Goal: Navigation & Orientation: Find specific page/section

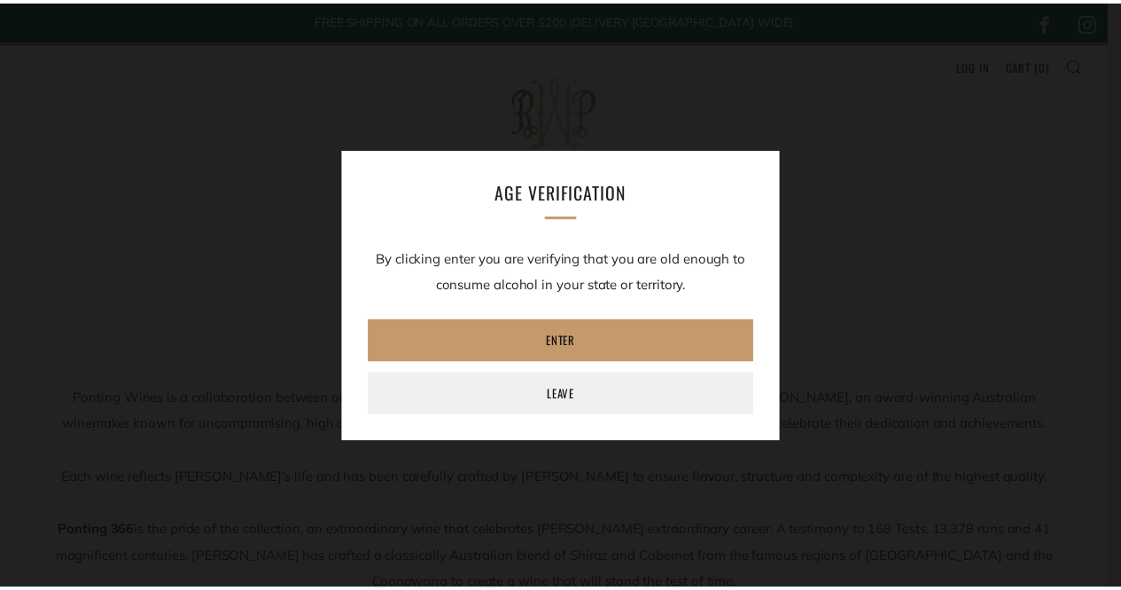
scroll to position [93, 0]
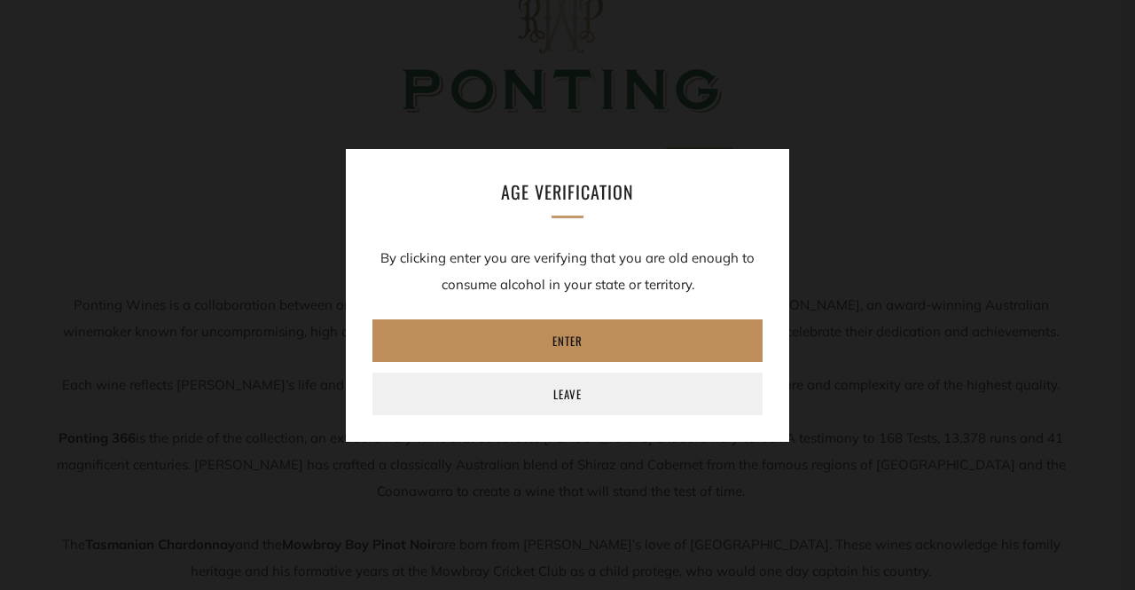
click at [540, 353] on link "Enter" at bounding box center [567, 340] width 390 height 43
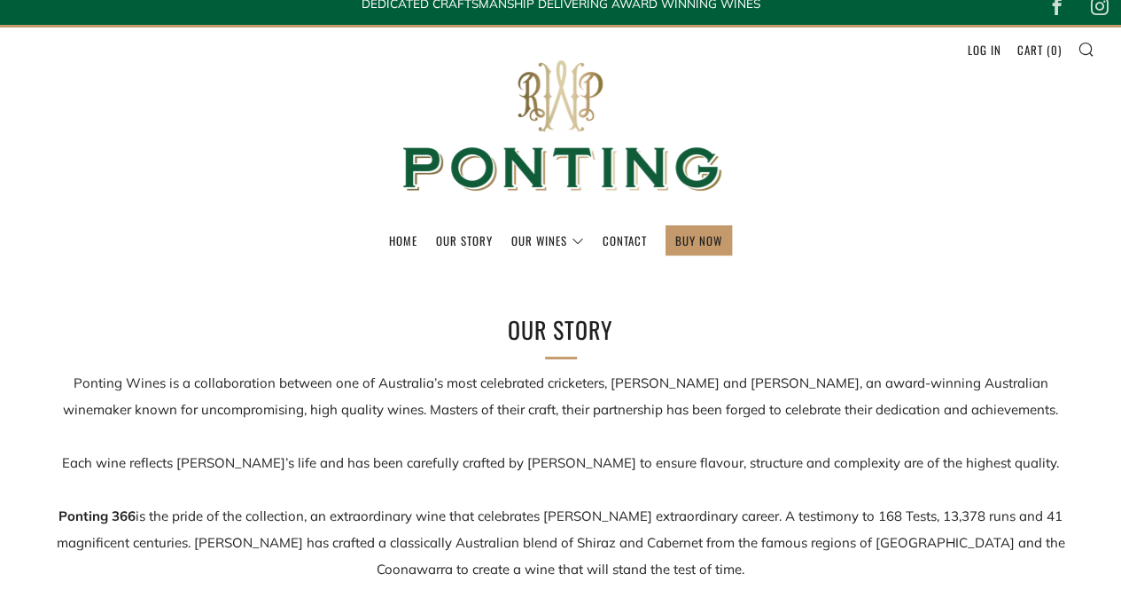
scroll to position [22, 0]
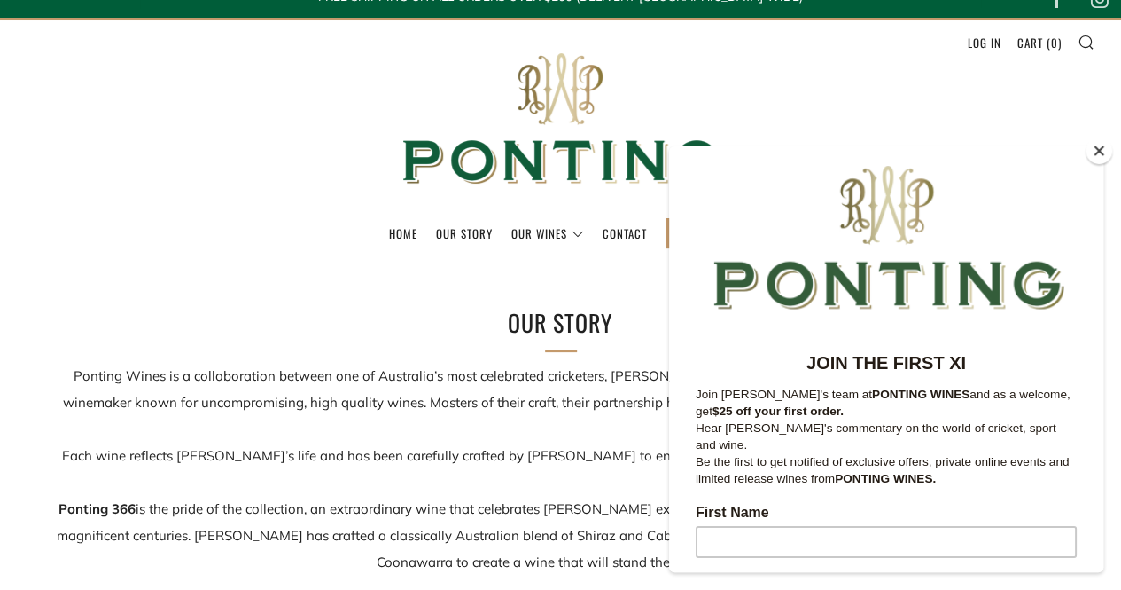
click at [1106, 153] on button "Close" at bounding box center [1099, 150] width 27 height 27
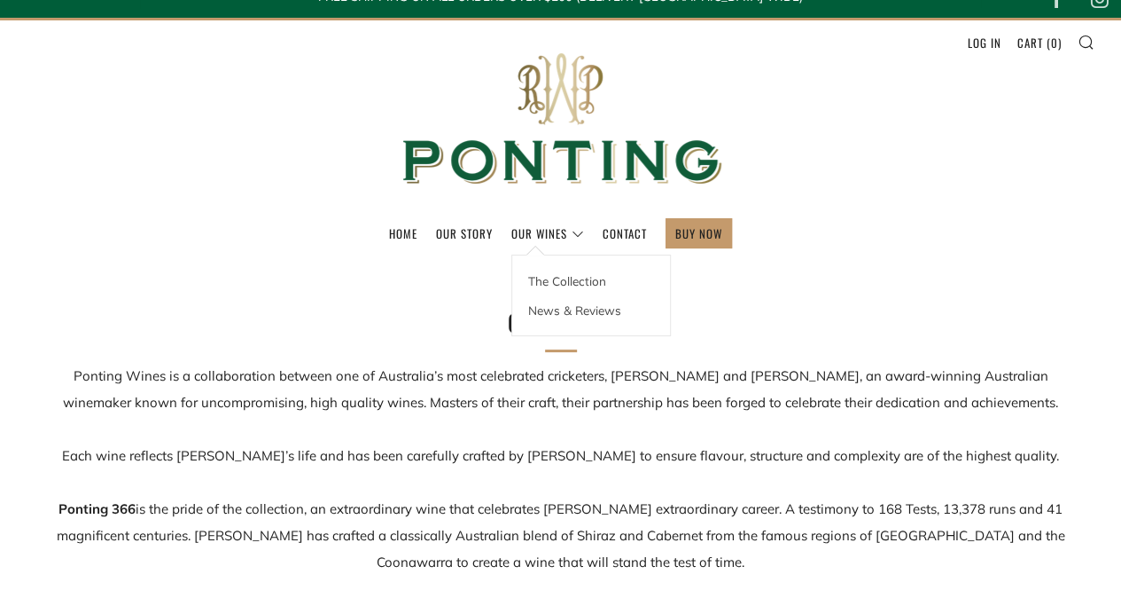
click at [638, 240] on link "Contact" at bounding box center [625, 233] width 44 height 28
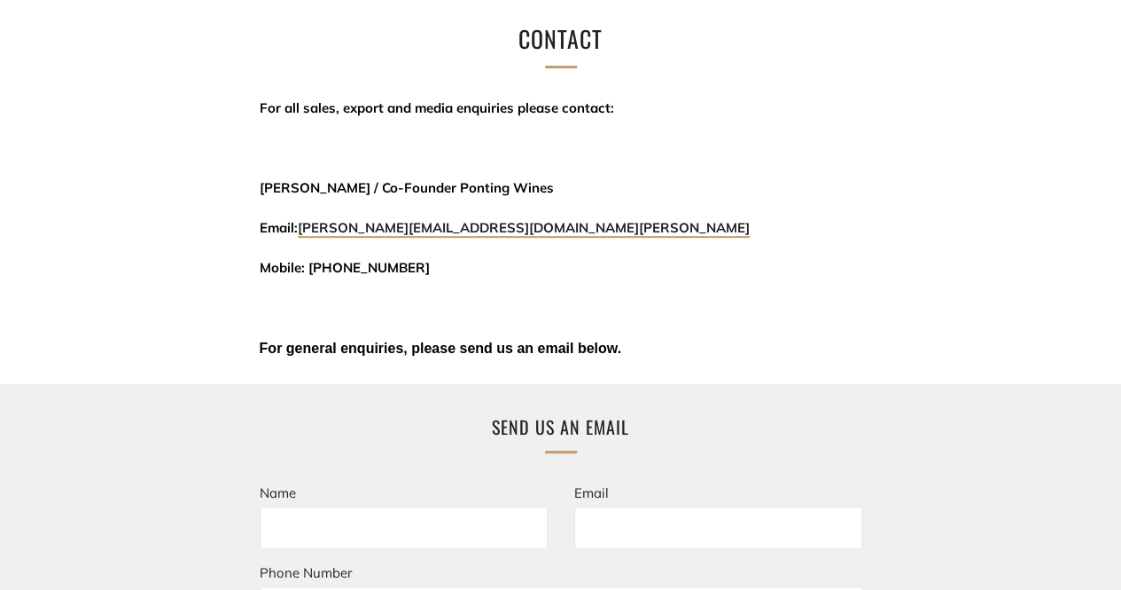
scroll to position [953, 0]
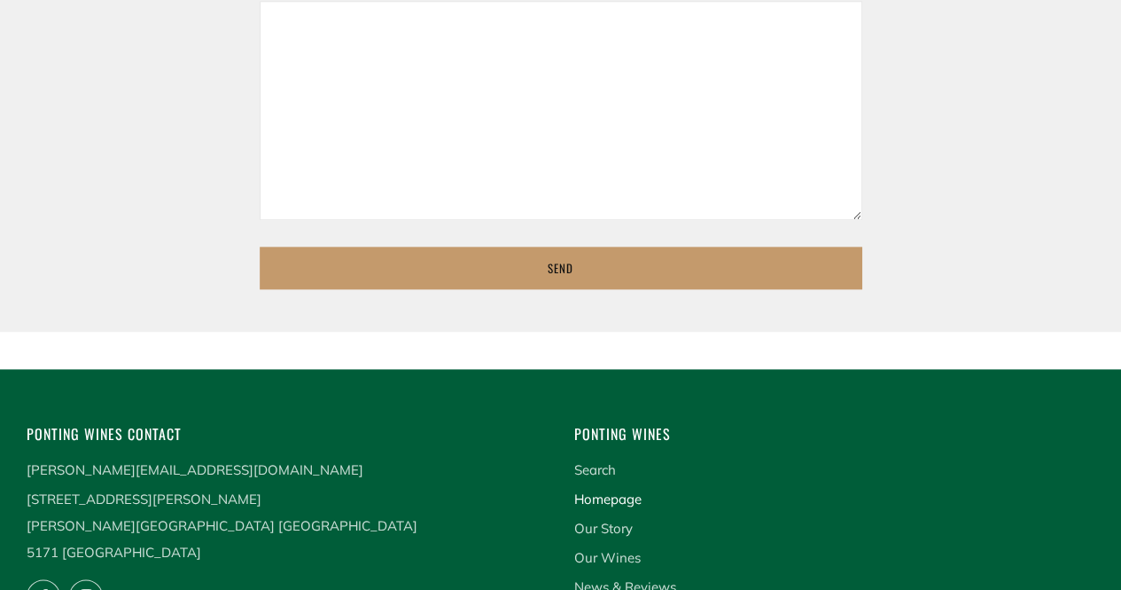
click at [609, 490] on link "Homepage" at bounding box center [607, 498] width 67 height 17
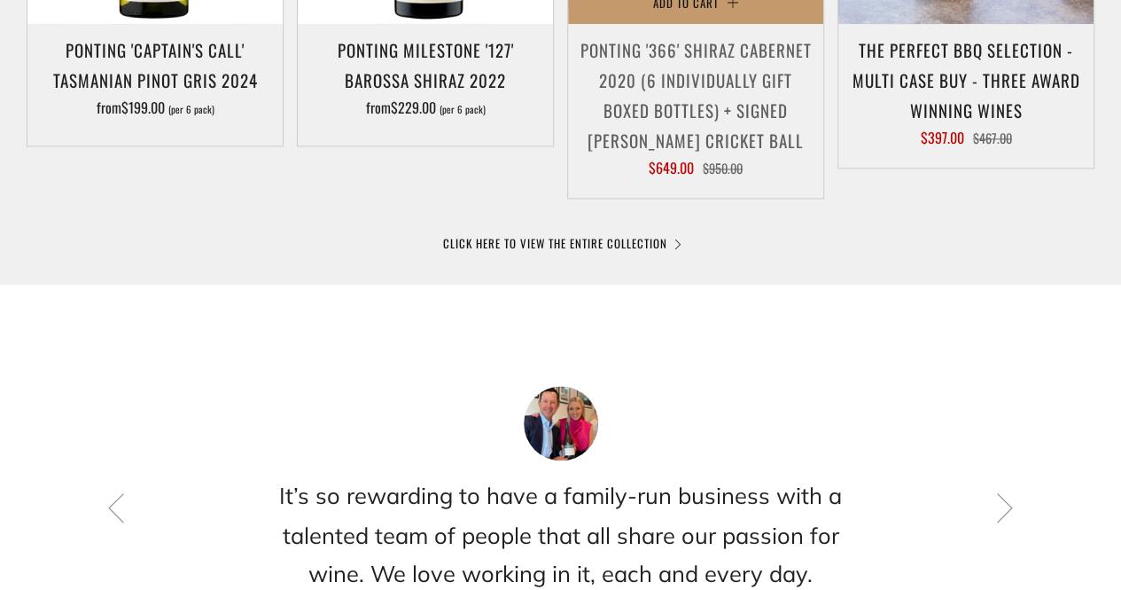
scroll to position [1418, 0]
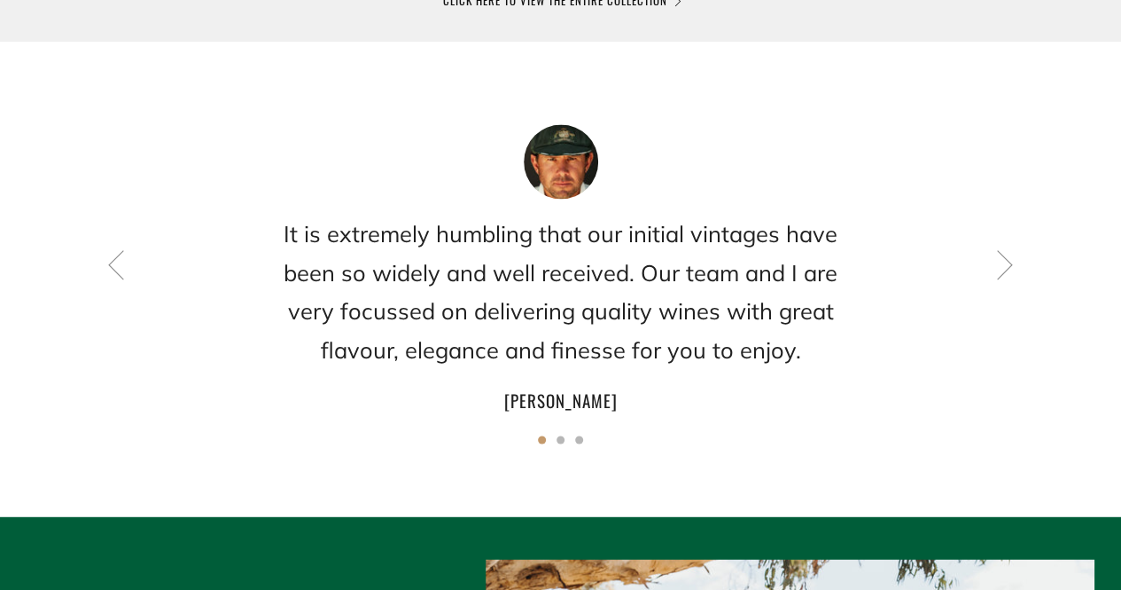
click at [145, 266] on div "It is extremely humbling that our initial vintages have been so widely and well…" at bounding box center [561, 269] width 1068 height 291
click at [115, 271] on icon at bounding box center [116, 263] width 30 height 30
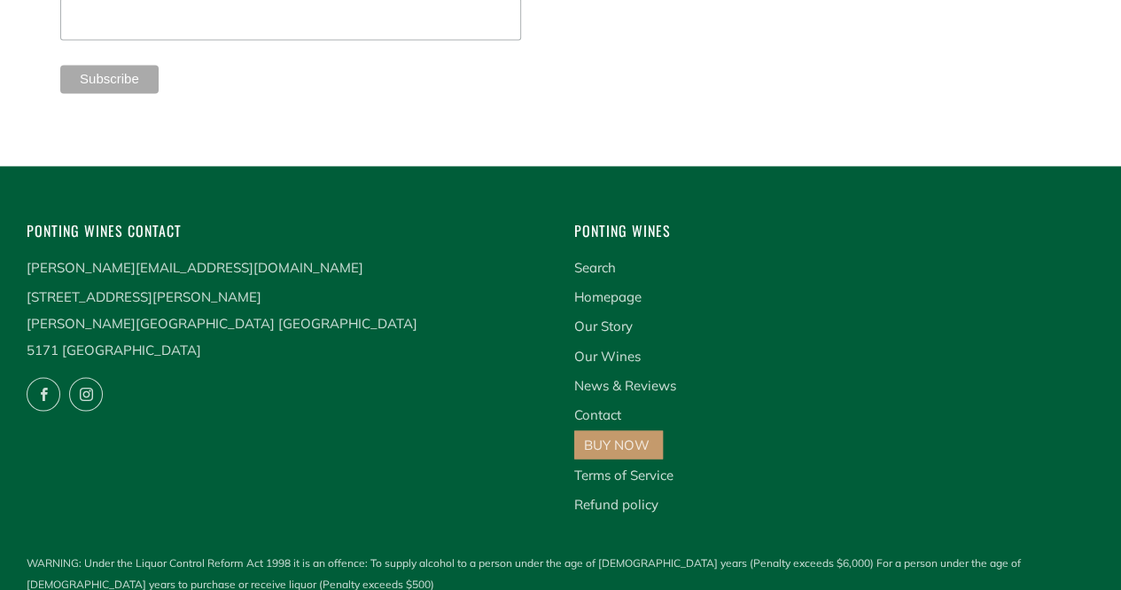
scroll to position [4691, 0]
